Goal: Check status: Check status

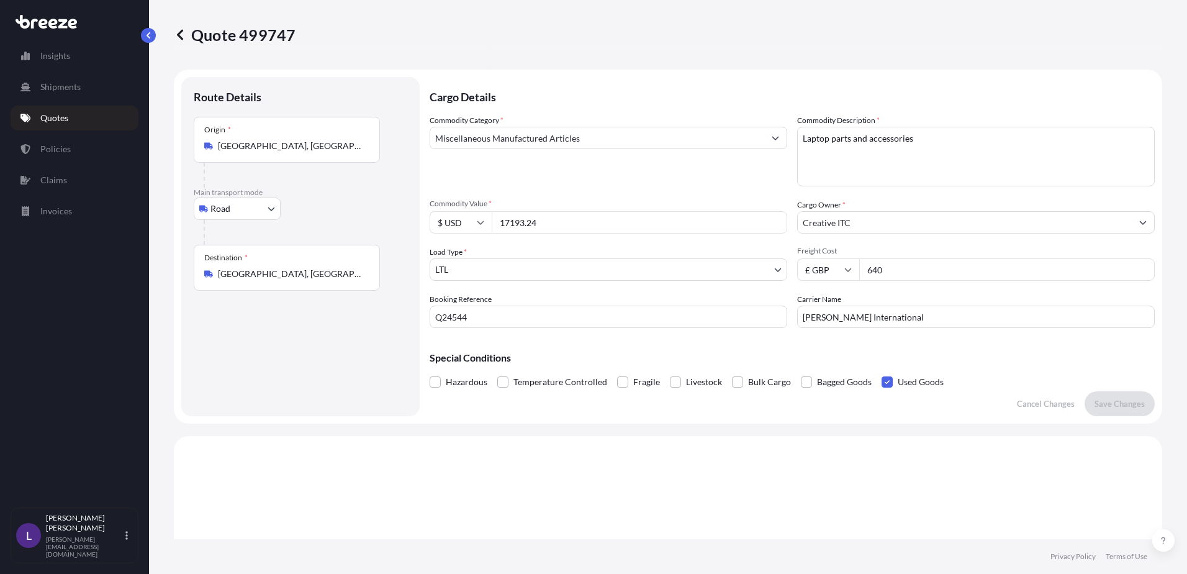
select select "Road"
select select "1"
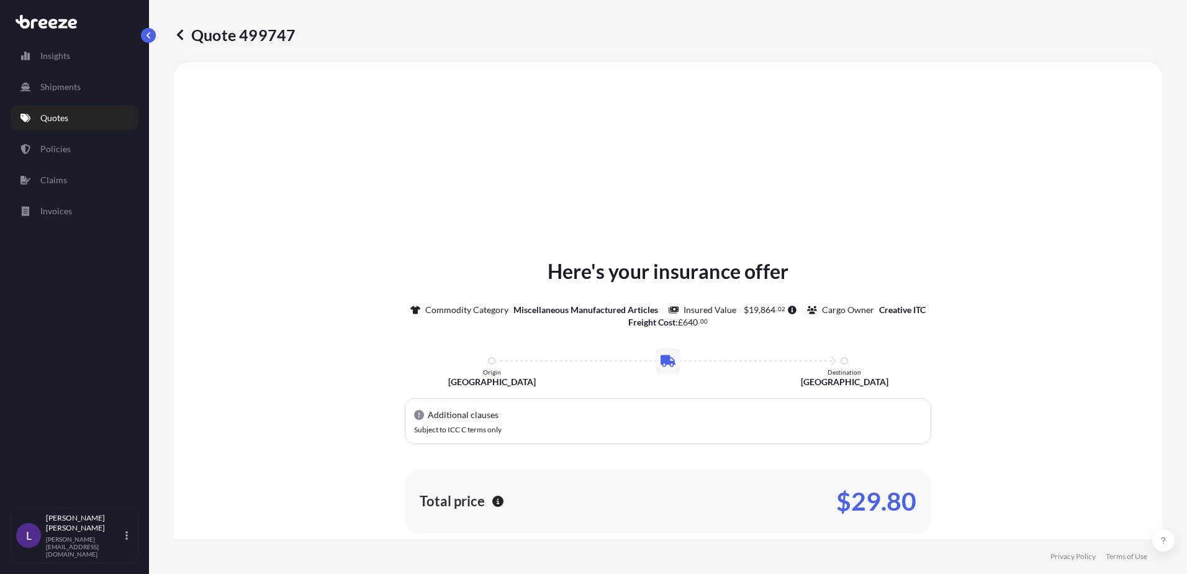
click at [49, 119] on p "Quotes" at bounding box center [54, 118] width 28 height 12
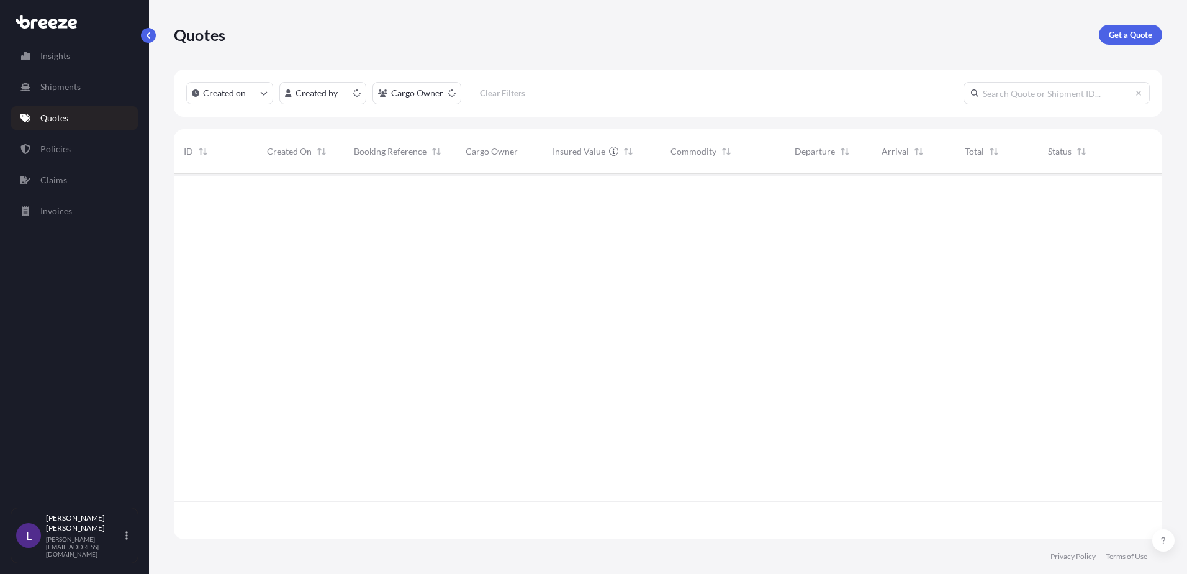
scroll to position [363, 979]
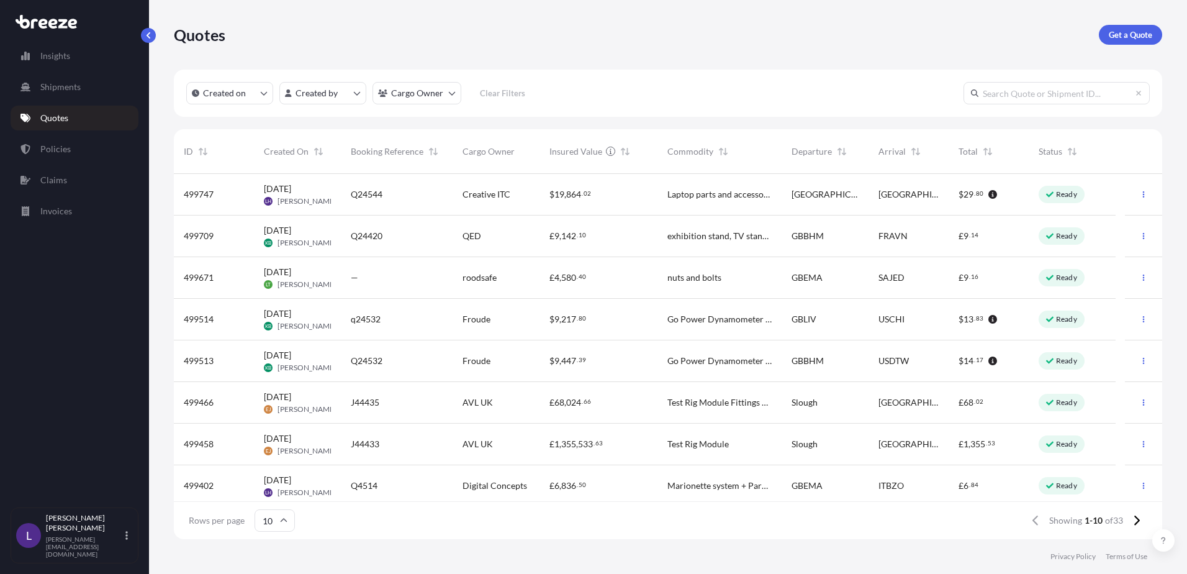
click at [197, 195] on span "499747" at bounding box center [199, 194] width 30 height 12
select select "Road"
select select "1"
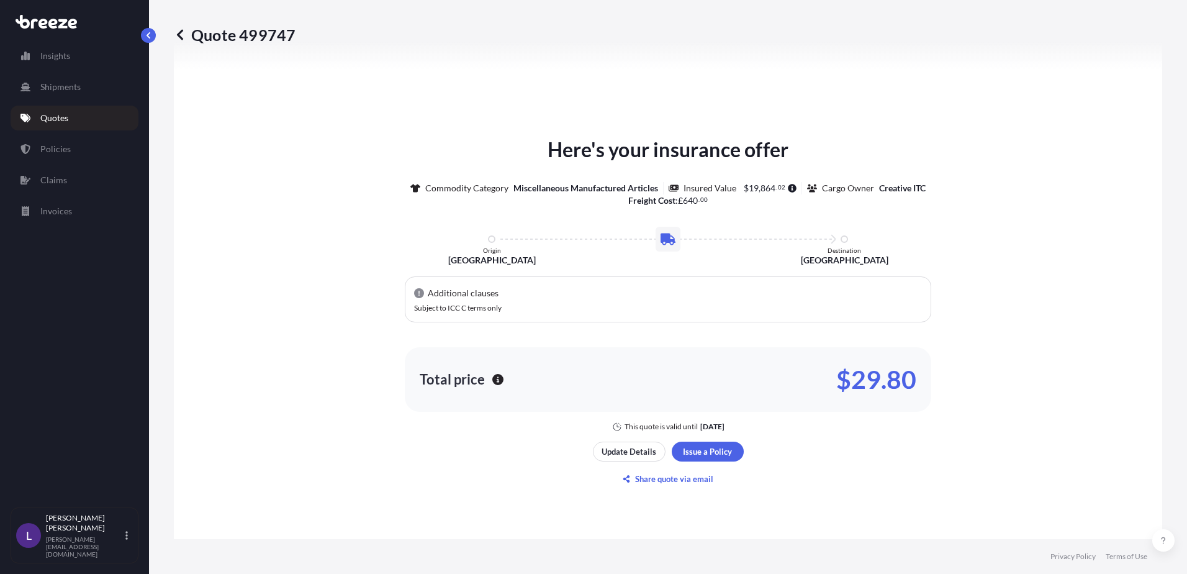
scroll to position [498, 0]
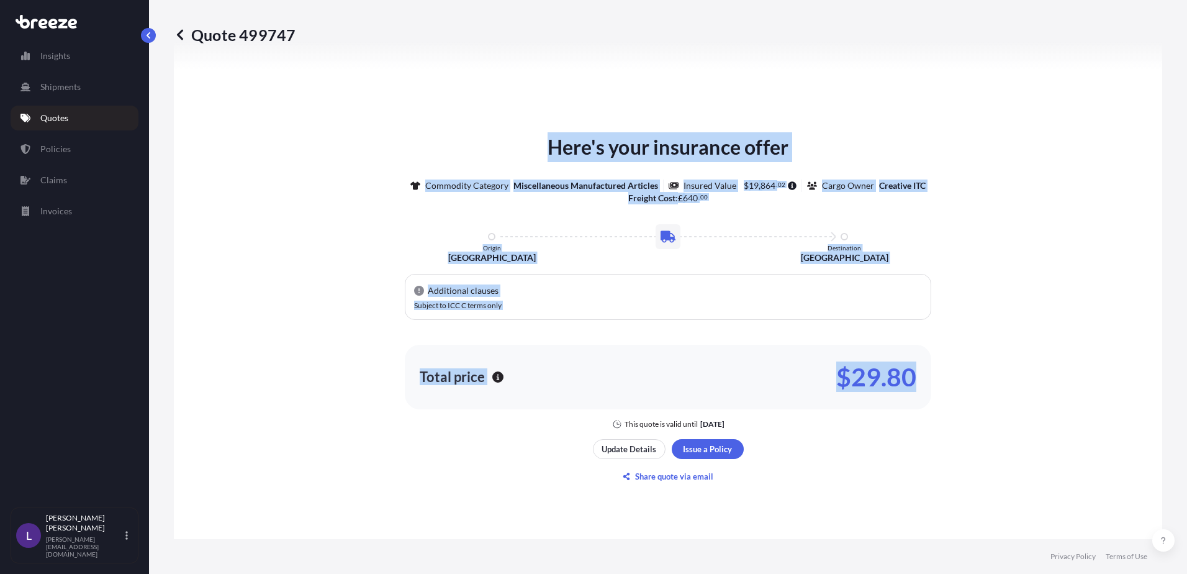
drag, startPoint x: 539, startPoint y: 140, endPoint x: 955, endPoint y: 484, distance: 539.4
click at [955, 484] on div "Here's your insurance offer Commodity Category Miscellaneous Manufactured Artic…" at bounding box center [668, 309] width 954 height 708
copy div "Here's your insurance offer Commodity Category Miscellaneous Manufactured Artic…"
